Goal: Task Accomplishment & Management: Complete application form

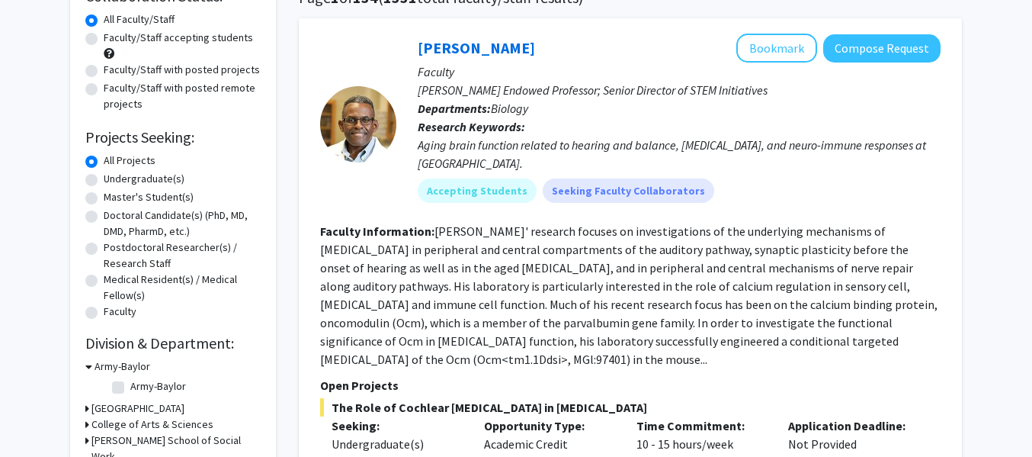
scroll to position [136, 0]
click at [486, 187] on mat-chip "Accepting Students" at bounding box center [477, 190] width 119 height 24
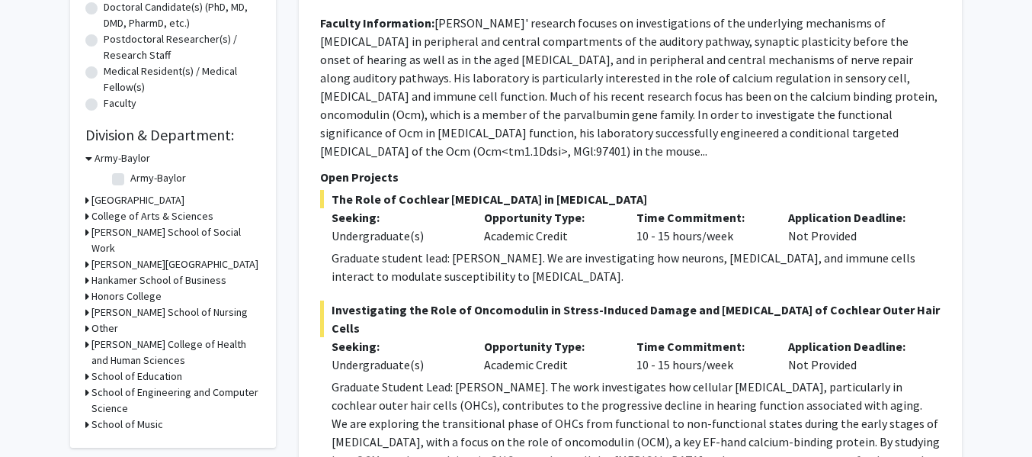
scroll to position [348, 0]
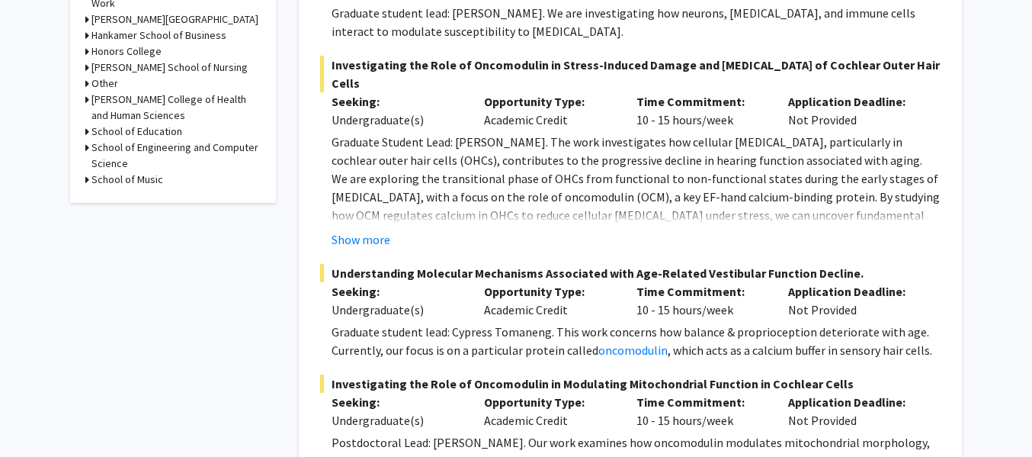
scroll to position [589, 0]
click at [368, 229] on button "Show more" at bounding box center [361, 238] width 59 height 18
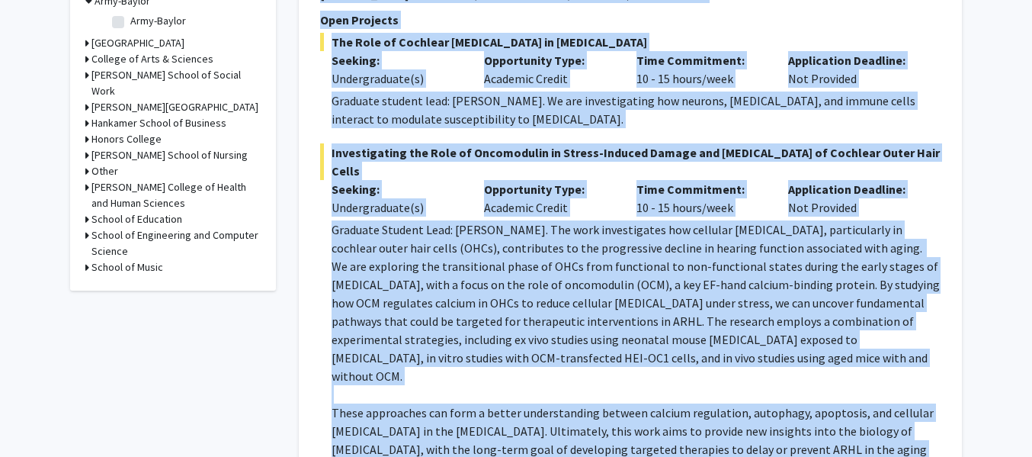
scroll to position [768, 0]
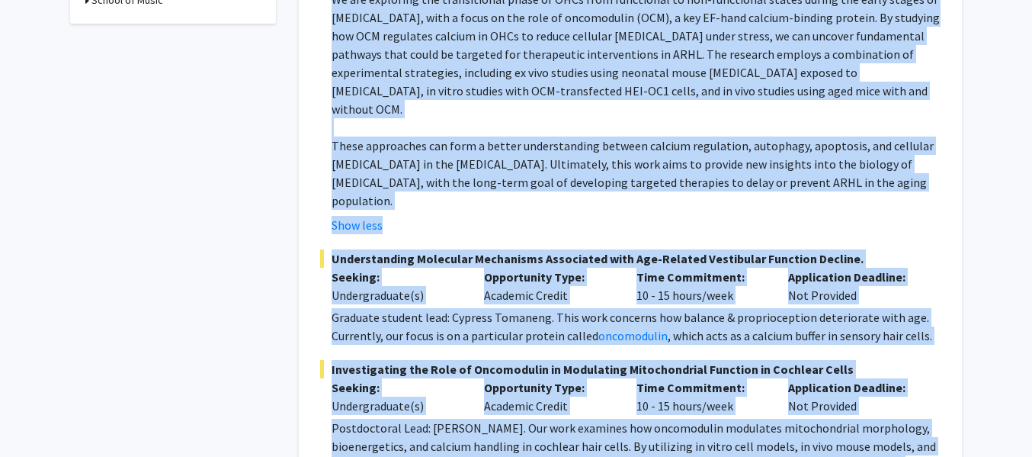
drag, startPoint x: 400, startPoint y: 172, endPoint x: 787, endPoint y: 441, distance: 470.5
click at [787, 441] on fg-search-faculty "[PERSON_NAME] Bookmark Compose Request Faculty [PERSON_NAME] Professor; Senior …" at bounding box center [630, 23] width 620 height 1243
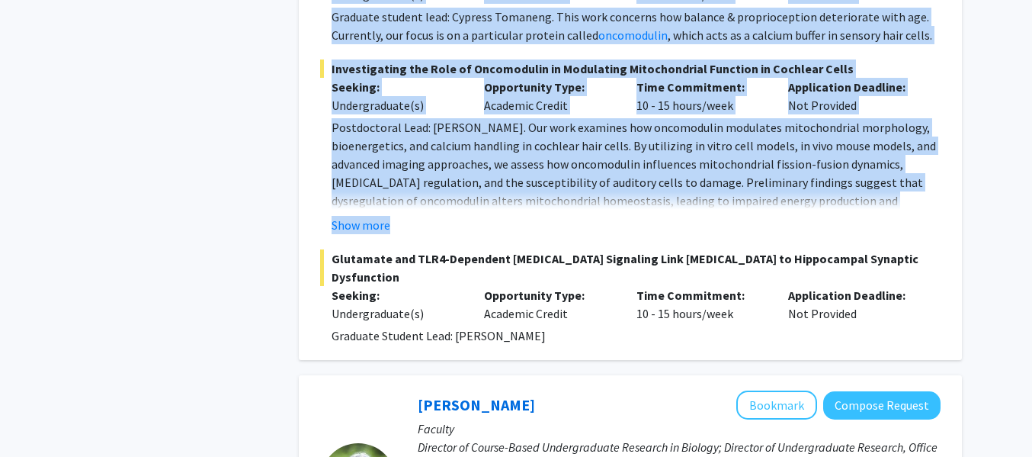
scroll to position [1072, 0]
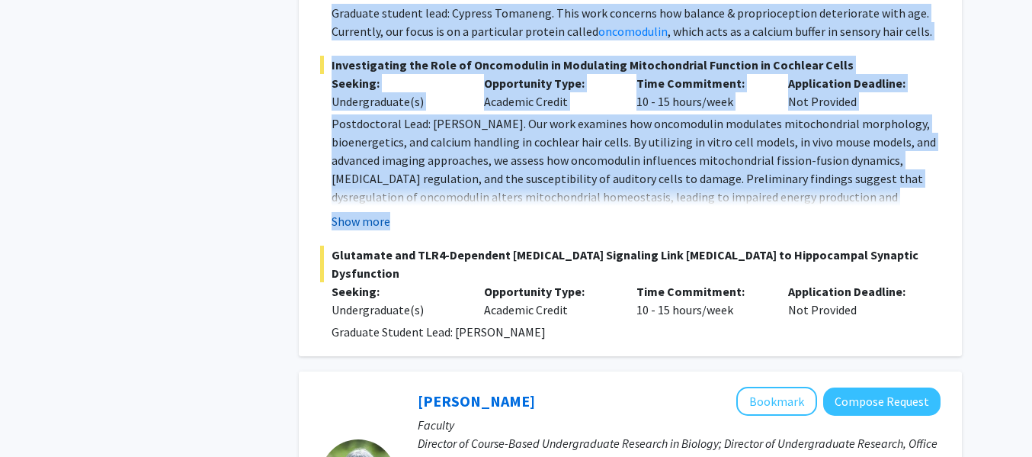
click at [374, 212] on button "Show more" at bounding box center [361, 221] width 59 height 18
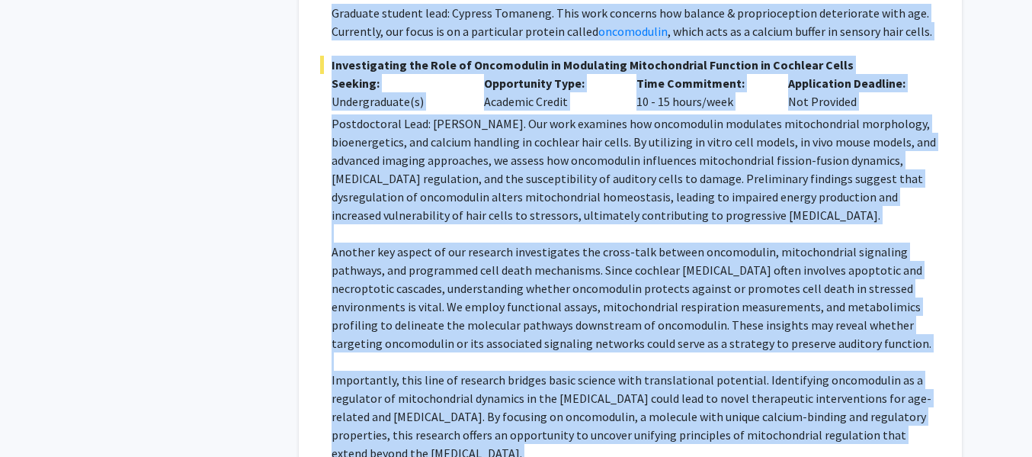
copy fg-search-faculty "Loremi Dolorsi Ametcons Adipisc Elitsed Doeiusm Temporin Utlaboree Dolor Magnaa…"
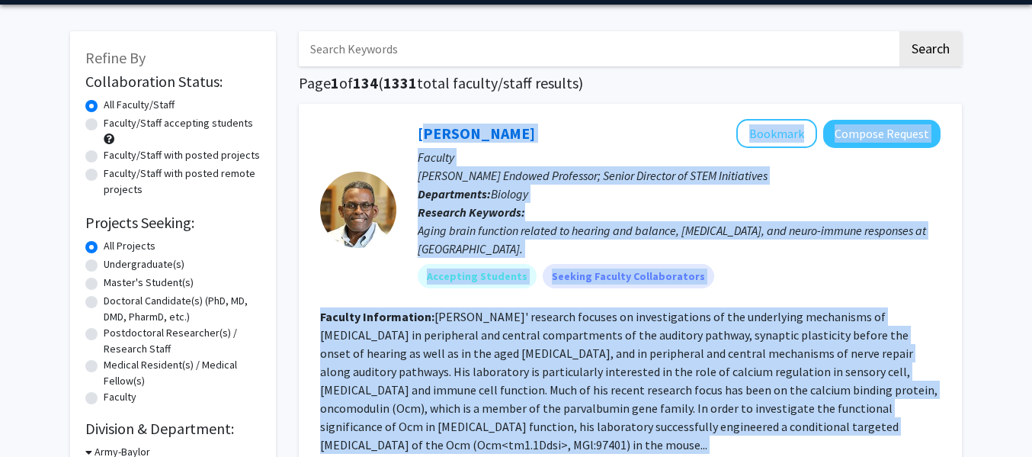
scroll to position [0, 0]
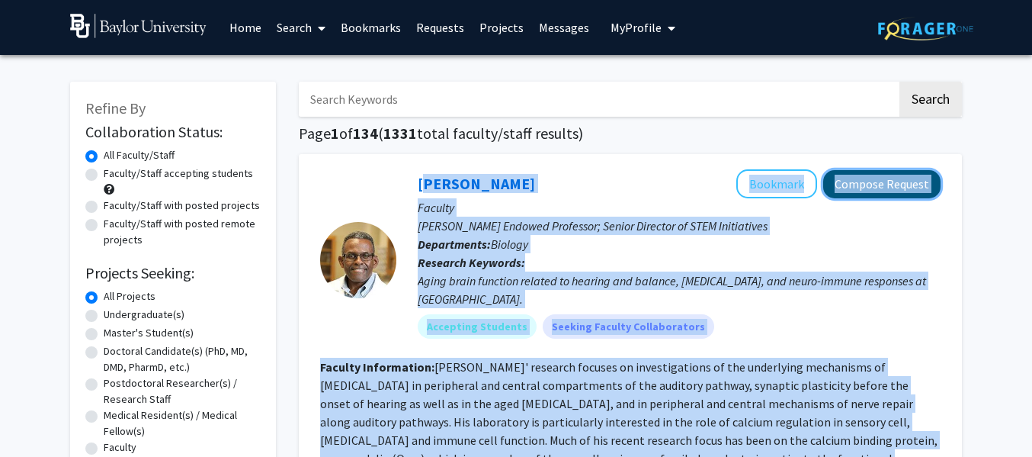
click at [864, 184] on button "Compose Request" at bounding box center [881, 184] width 117 height 28
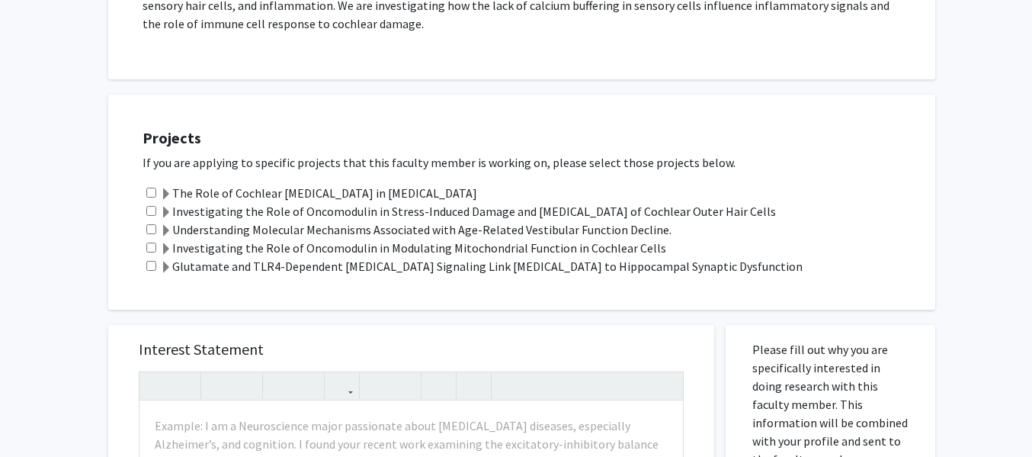
scroll to position [763, 0]
click at [149, 205] on input "checkbox" at bounding box center [151, 210] width 10 height 10
checkbox input "true"
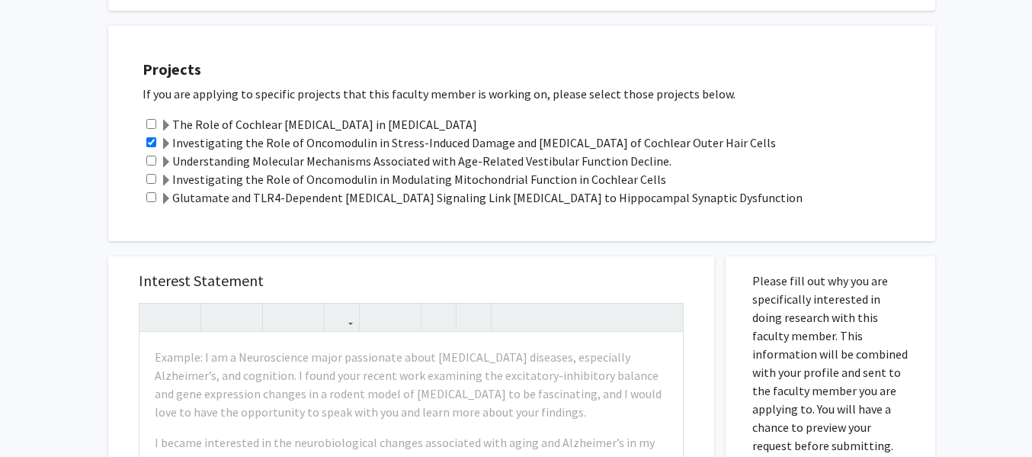
scroll to position [832, 0]
click at [150, 173] on input "checkbox" at bounding box center [151, 178] width 10 height 10
checkbox input "false"
click at [148, 155] on input "checkbox" at bounding box center [151, 160] width 10 height 10
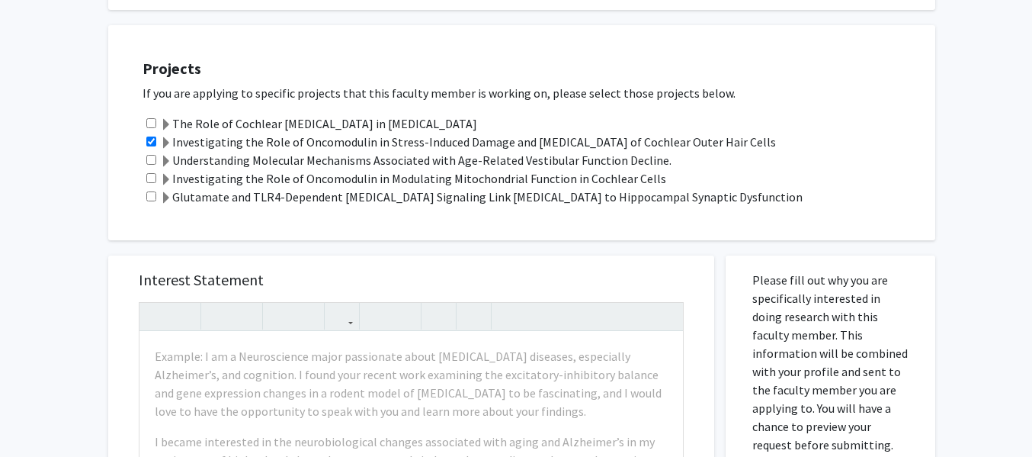
checkbox input "true"
drag, startPoint x: 176, startPoint y: 120, endPoint x: 686, endPoint y: 141, distance: 510.4
click at [686, 141] on div "Projects If you are applying to specific projects that this faculty member is w…" at bounding box center [531, 132] width 808 height 177
copy div "Investigating the Role of Oncomodulin in Stress-Induced Damage and [MEDICAL_DAT…"
